Goal: Information Seeking & Learning: Learn about a topic

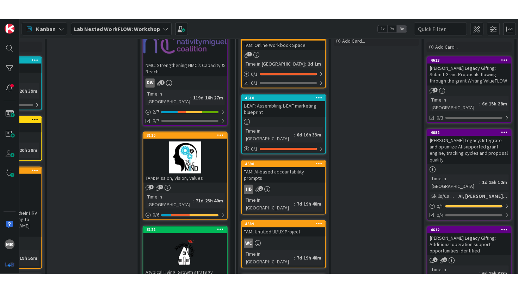
scroll to position [140, 442]
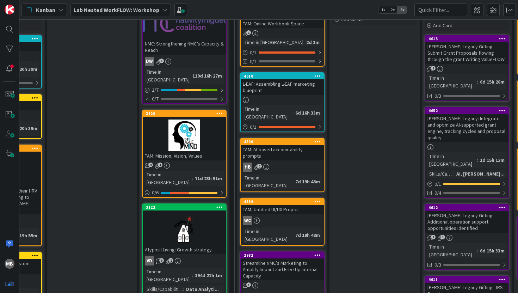
click at [154, 9] on b "Lab Nested WorkFLOW: Workshop" at bounding box center [117, 9] width 86 height 7
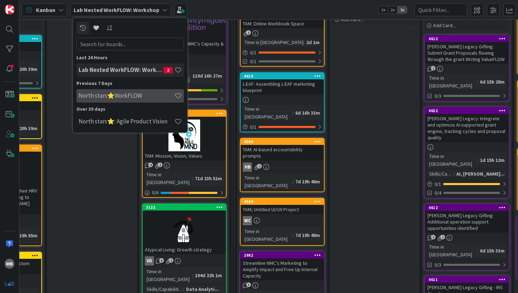
click at [113, 94] on h4 "North stars⭐WorkFLOW" at bounding box center [127, 95] width 96 height 7
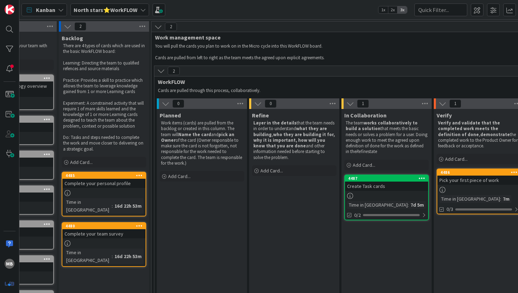
scroll to position [0, 58]
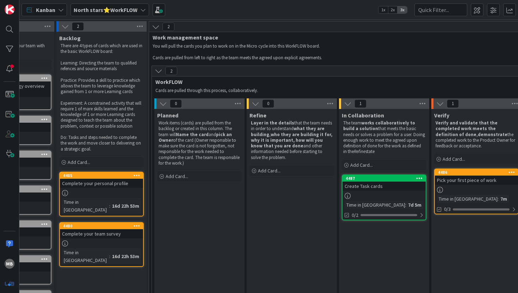
click at [161, 103] on icon at bounding box center [163, 104] width 8 height 8
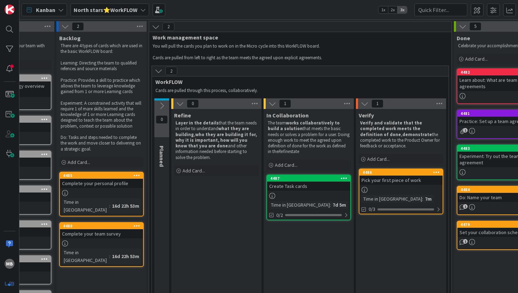
click at [178, 103] on icon at bounding box center [180, 104] width 8 height 8
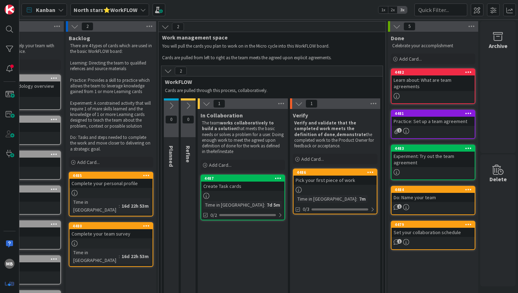
click at [188, 105] on icon at bounding box center [188, 106] width 8 height 8
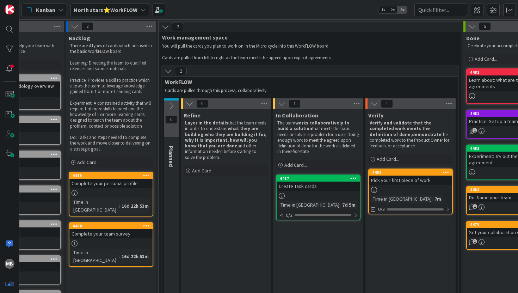
click at [173, 103] on icon at bounding box center [171, 106] width 8 height 8
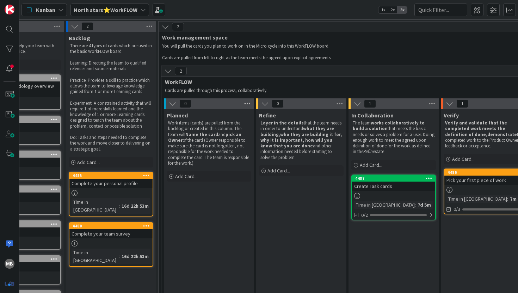
click at [247, 105] on icon at bounding box center [247, 103] width 9 height 11
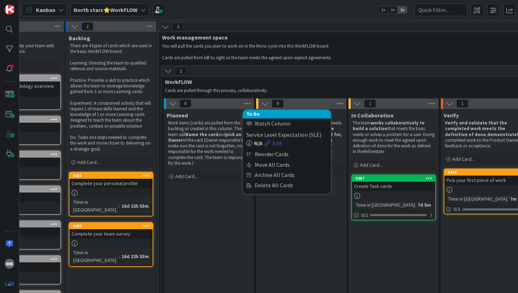
click at [209, 198] on div "Planned Work items (cards) are pulled from the backlog or created in this colum…" at bounding box center [209, 213] width 90 height 208
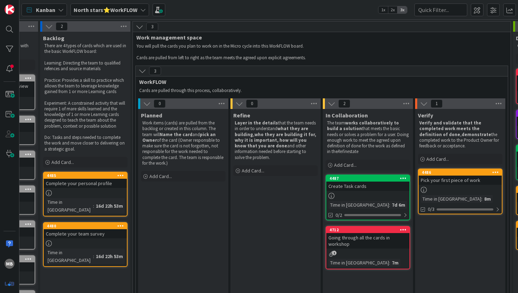
scroll to position [1, 74]
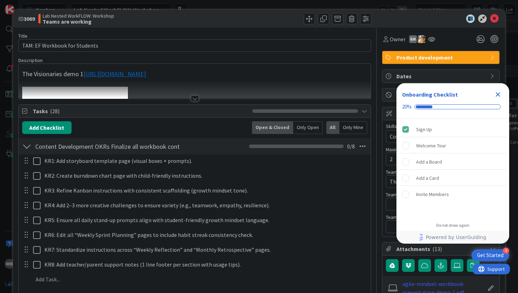
click at [198, 100] on div at bounding box center [195, 98] width 8 height 6
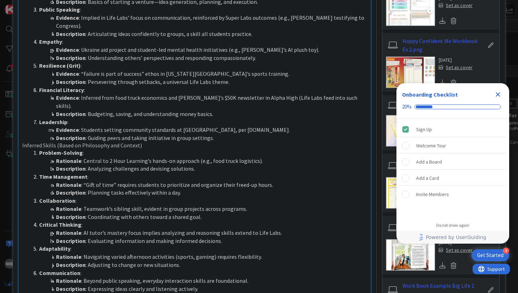
scroll to position [486, 0]
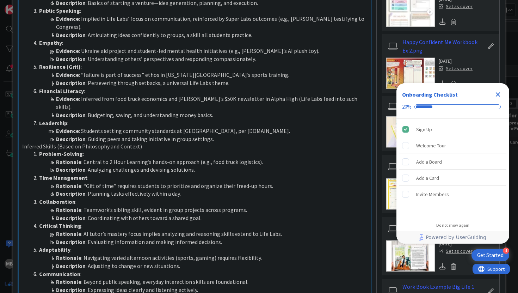
click at [497, 94] on icon "Close Checklist" at bounding box center [498, 94] width 5 height 5
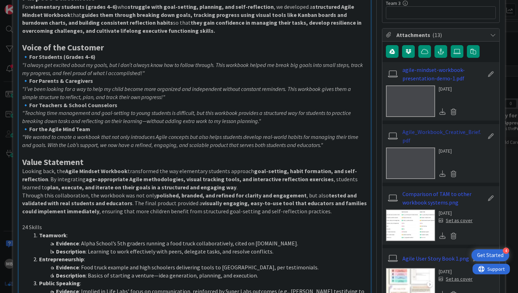
scroll to position [212, 0]
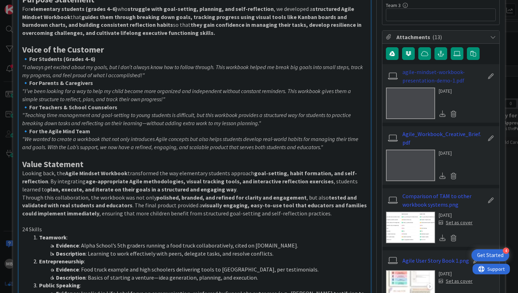
click at [438, 70] on link "agile-mindset-workbook-presentation-demo-1.pdf" at bounding box center [443, 76] width 82 height 17
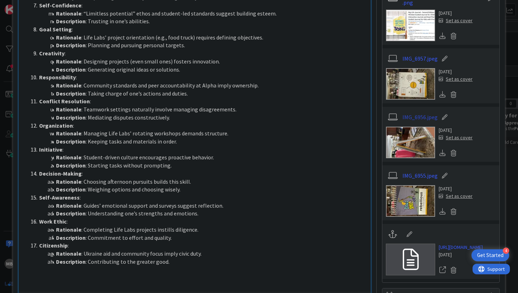
scroll to position [784, 0]
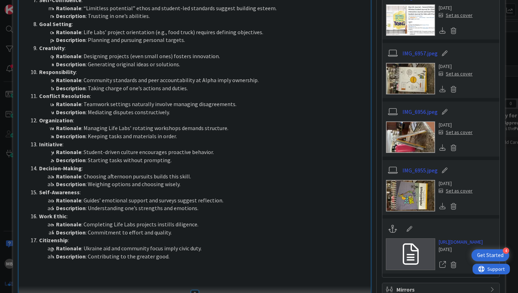
click at [407, 130] on img at bounding box center [410, 137] width 49 height 32
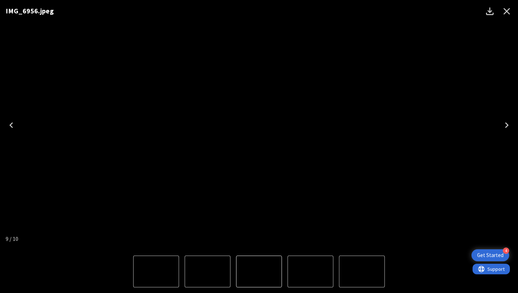
click at [503, 124] on icon "Next" at bounding box center [506, 124] width 11 height 11
click at [495, 68] on div "Happy Confident Me Workbook Ex 2.png" at bounding box center [259, 125] width 518 height 250
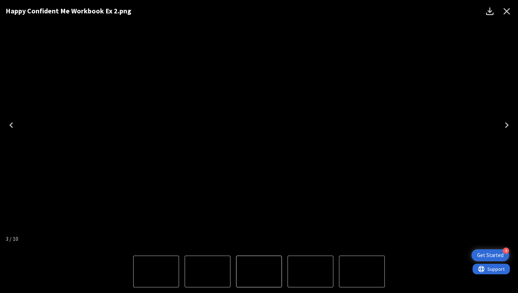
click at [507, 121] on icon "Next" at bounding box center [506, 124] width 11 height 11
click at [507, 7] on icon "Close" at bounding box center [506, 11] width 11 height 11
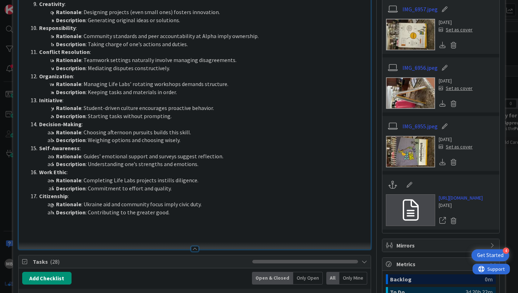
scroll to position [839, 0]
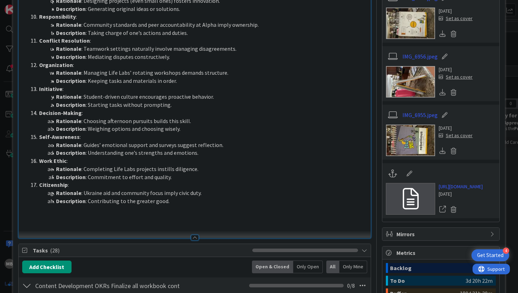
click at [467, 167] on div at bounding box center [441, 173] width 110 height 13
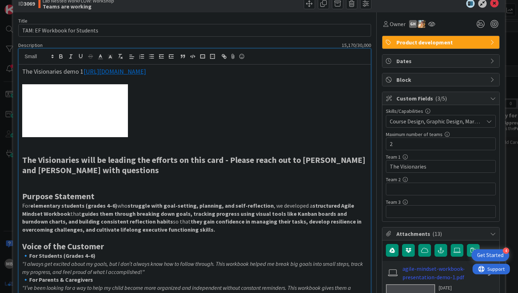
scroll to position [0, 0]
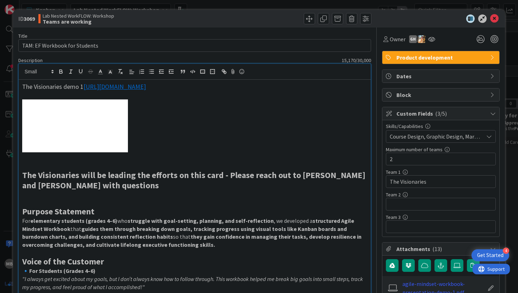
click at [493, 116] on icon at bounding box center [493, 114] width 6 height 6
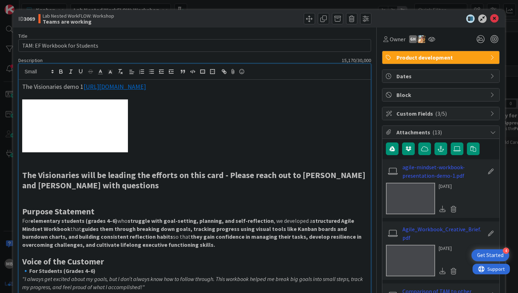
click at [493, 116] on div "Custom Fields ( 3/5 )" at bounding box center [440, 113] width 117 height 13
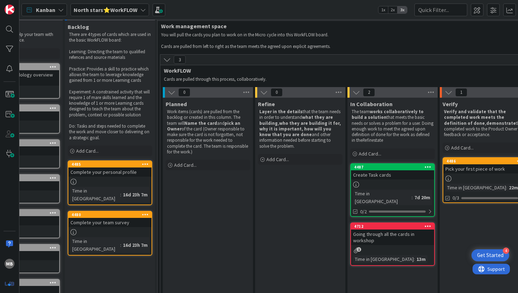
scroll to position [11, 52]
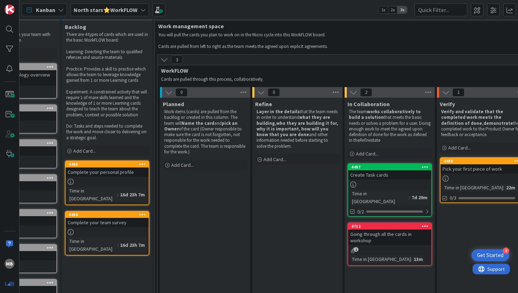
click at [372, 237] on div "Going through all the cards in workshop" at bounding box center [389, 237] width 83 height 16
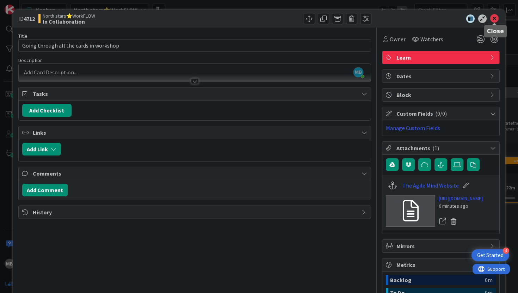
click at [493, 15] on icon at bounding box center [494, 18] width 8 height 8
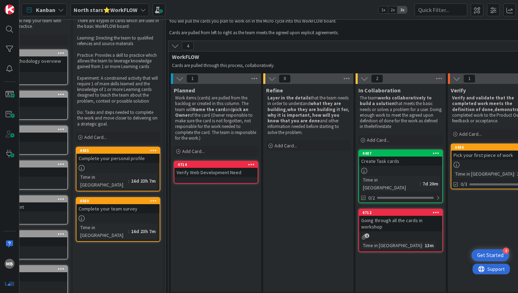
scroll to position [0, 41]
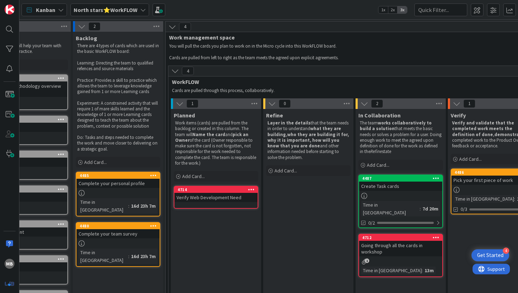
click at [207, 200] on div "Verify Web Development Need" at bounding box center [215, 197] width 83 height 9
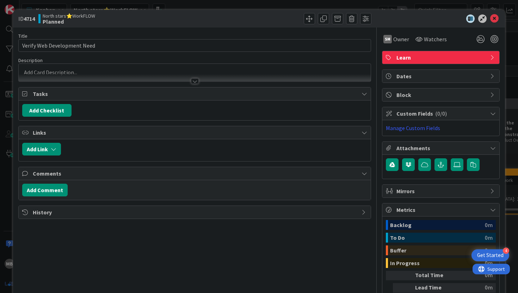
click at [194, 82] on div at bounding box center [195, 81] width 8 height 6
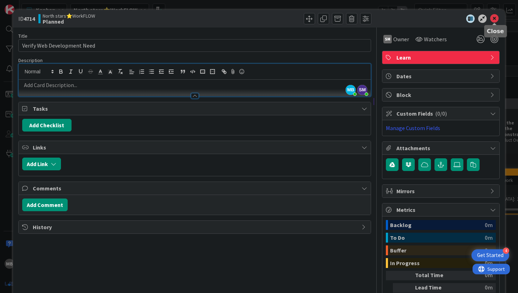
click at [494, 19] on icon at bounding box center [494, 18] width 8 height 8
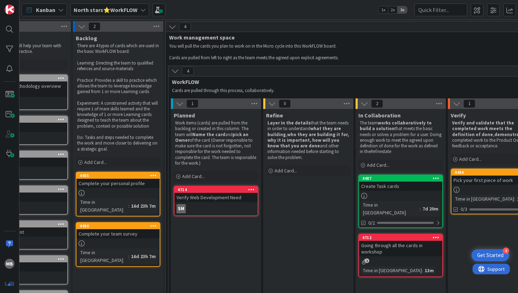
click at [191, 196] on div "Verify Web Development Need" at bounding box center [215, 197] width 83 height 9
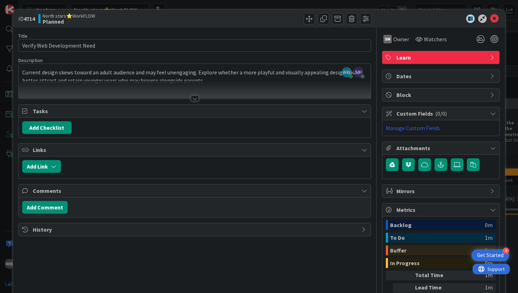
click at [195, 100] on div at bounding box center [195, 98] width 8 height 6
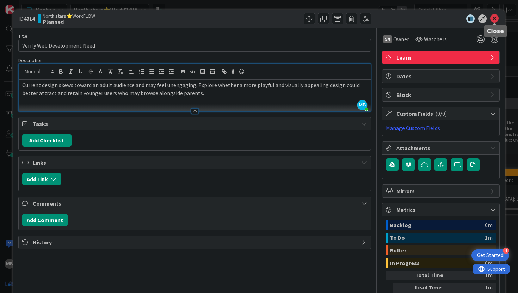
click at [494, 16] on icon at bounding box center [494, 18] width 8 height 8
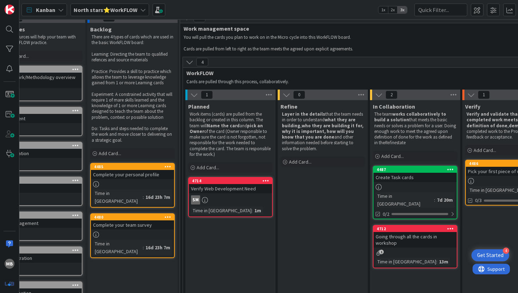
scroll to position [0, 27]
